Goal: Obtain resource: Obtain resource

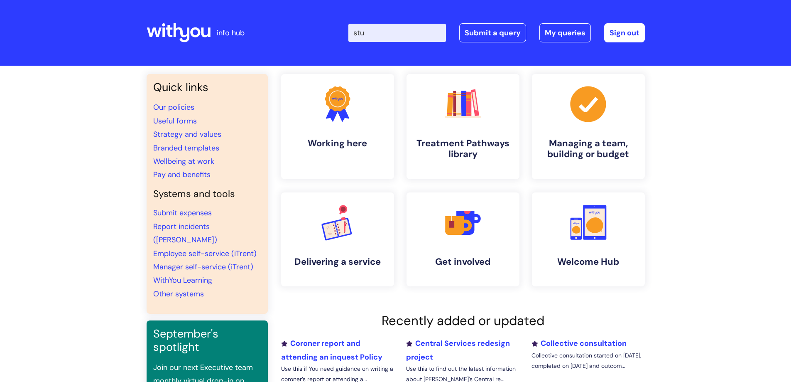
type input "stud"
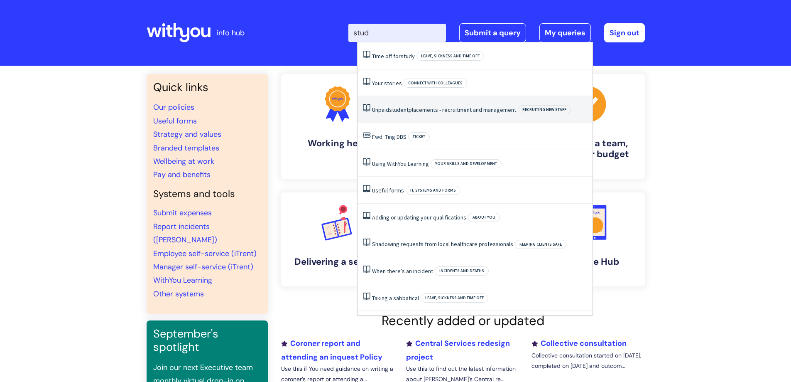
click at [445, 107] on link "Unpaid student placements - recruitment and management" at bounding box center [444, 109] width 144 height 7
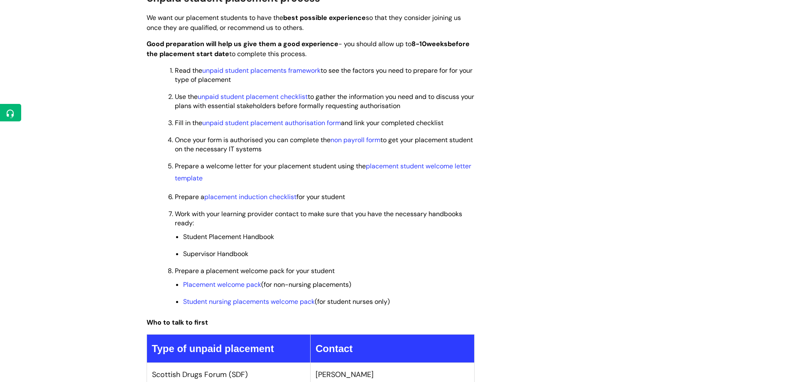
scroll to position [623, 0]
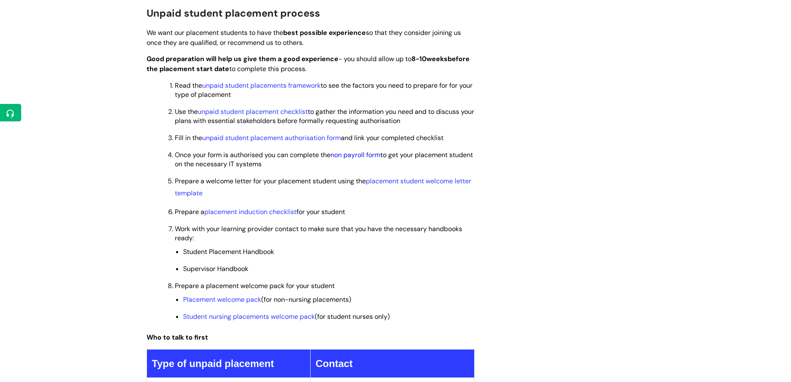
click at [373, 152] on link "non payroll form" at bounding box center [356, 154] width 50 height 9
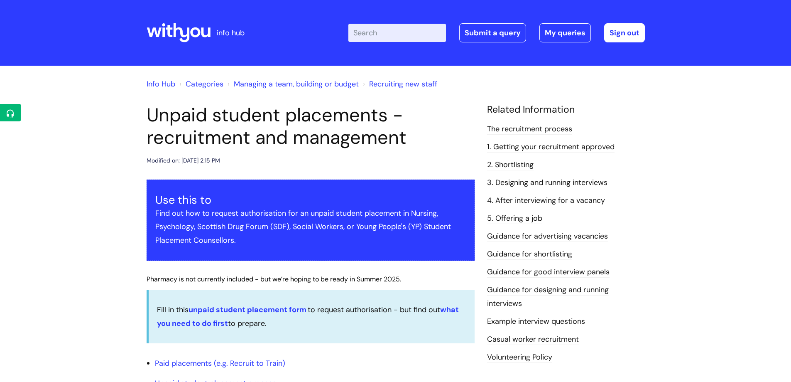
scroll to position [623, 0]
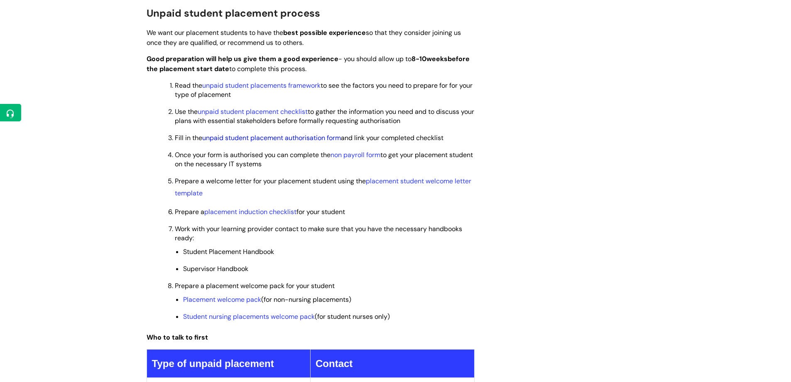
click at [304, 138] on link "unpaid student placement authorisation form" at bounding box center [271, 137] width 139 height 9
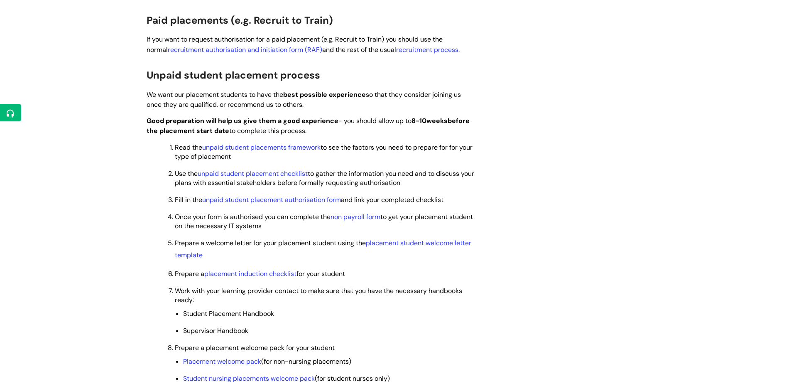
scroll to position [581, 0]
